Goal: Information Seeking & Learning: Check status

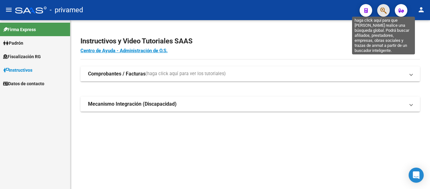
click at [380, 13] on icon "button" at bounding box center [383, 10] width 6 height 7
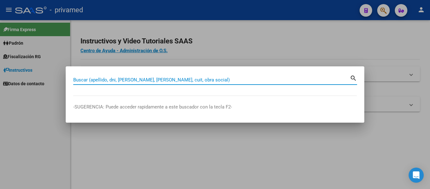
paste input "20204562181"
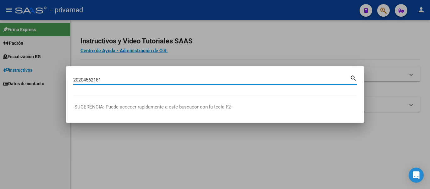
type input "20204562181"
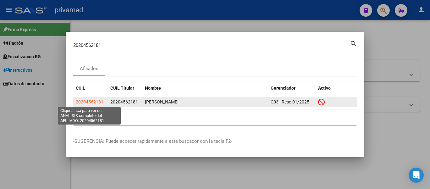
click at [99, 102] on span "20204562181" at bounding box center [90, 101] width 28 height 5
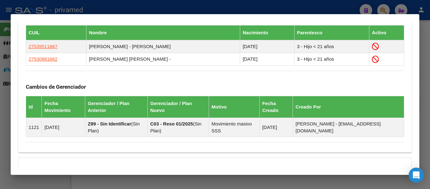
scroll to position [416, 0]
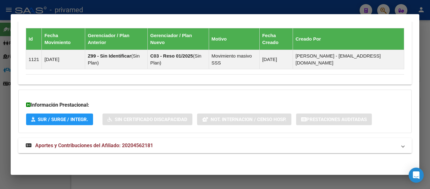
click at [103, 144] on span "Aportes y Contribuciones del Afiliado: 20204562181" at bounding box center [94, 145] width 118 height 6
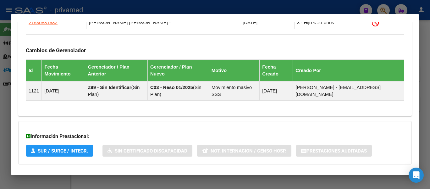
scroll to position [353, 0]
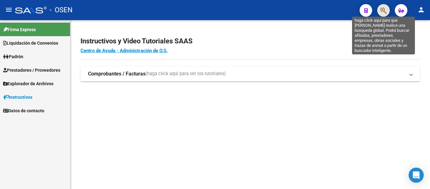
click at [381, 8] on icon "button" at bounding box center [383, 10] width 6 height 7
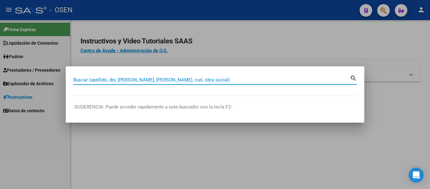
drag, startPoint x: 186, startPoint y: 83, endPoint x: 167, endPoint y: 80, distance: 19.7
paste input "20204562181"
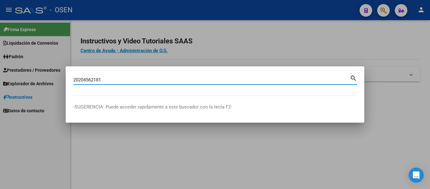
type input "20204562181"
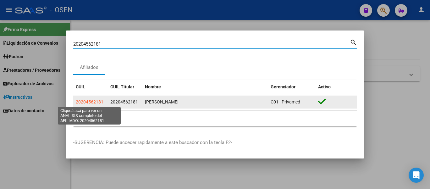
click at [94, 104] on span "20204562181" at bounding box center [90, 101] width 28 height 5
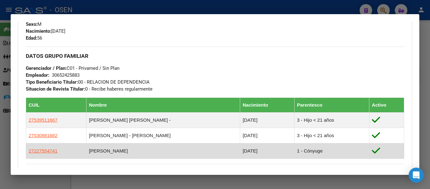
scroll to position [372, 0]
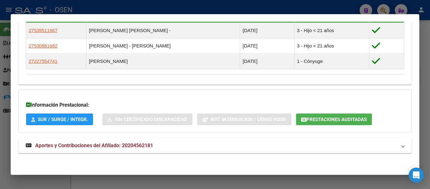
click at [138, 141] on mat-expansion-panel-header "Aportes y Contribuciones del Afiliado: 20204562181" at bounding box center [215, 145] width 394 height 15
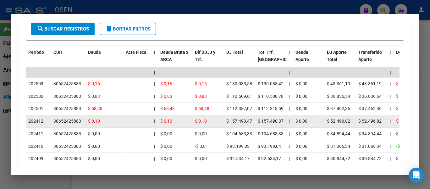
scroll to position [499, 0]
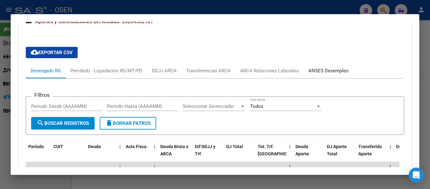
click at [328, 70] on div "ANSES Desempleo" at bounding box center [328, 70] width 40 height 7
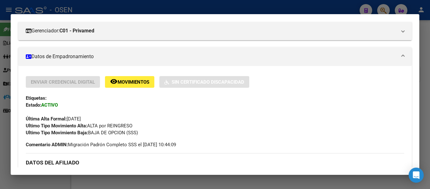
scroll to position [0, 0]
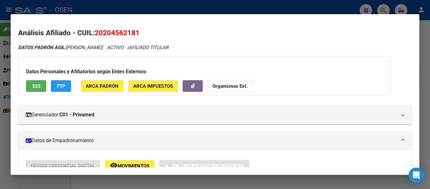
click at [113, 30] on span "20204562181" at bounding box center [117, 33] width 45 height 8
copy span "20204562181"
